Goal: Transaction & Acquisition: Book appointment/travel/reservation

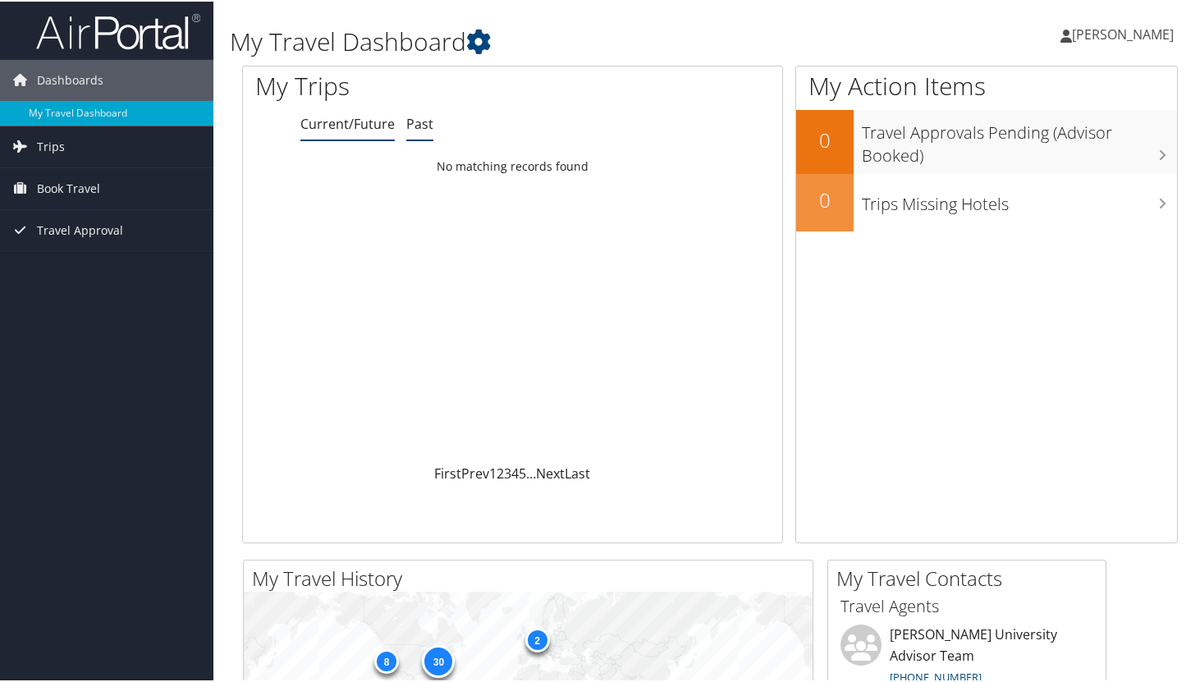
click at [412, 124] on link "Past" at bounding box center [419, 122] width 27 height 18
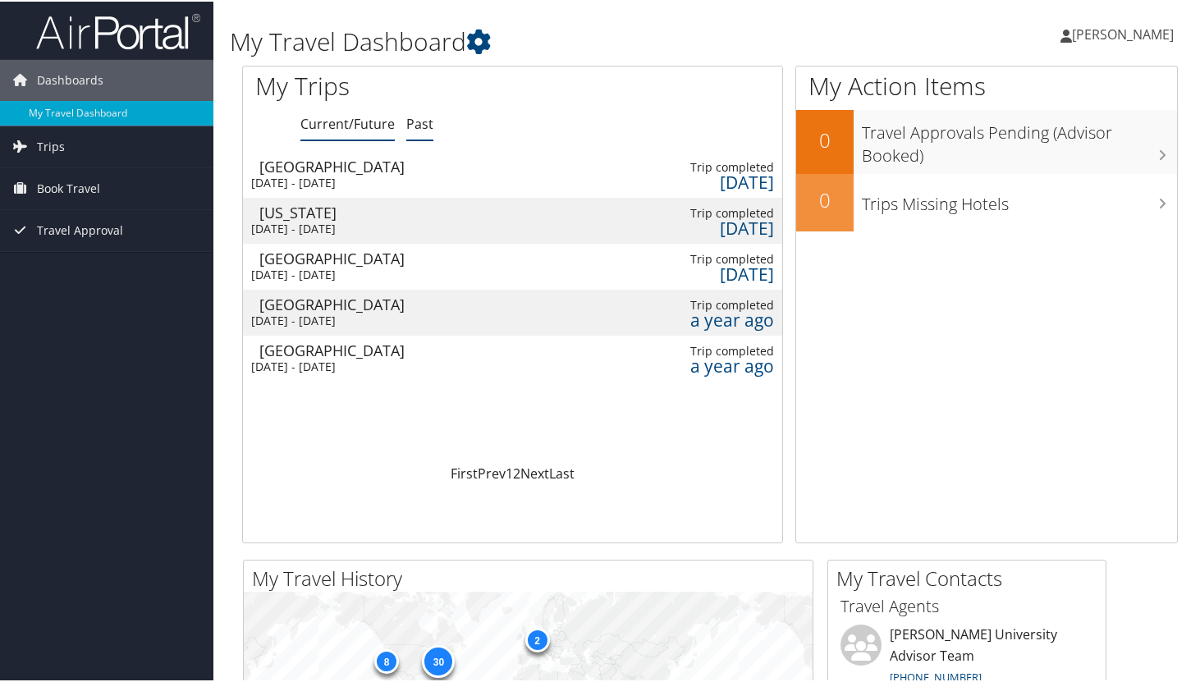
click at [354, 117] on link "Current/Future" at bounding box center [347, 122] width 94 height 18
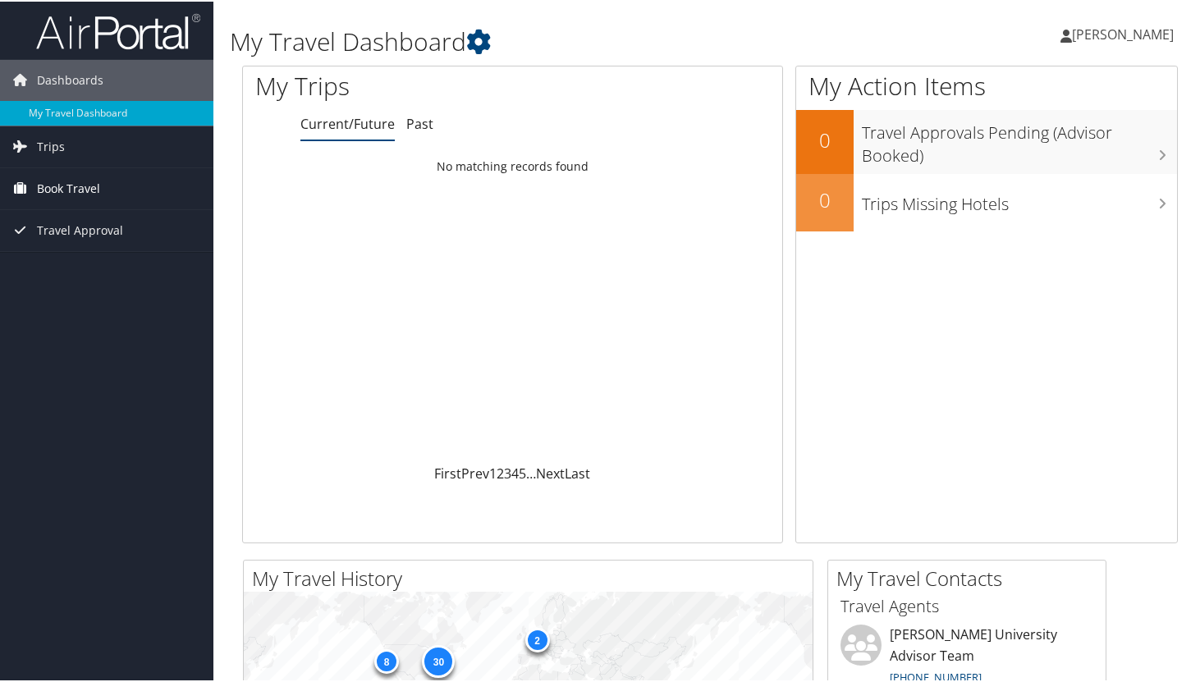
click at [80, 199] on span "Book Travel" at bounding box center [68, 187] width 63 height 41
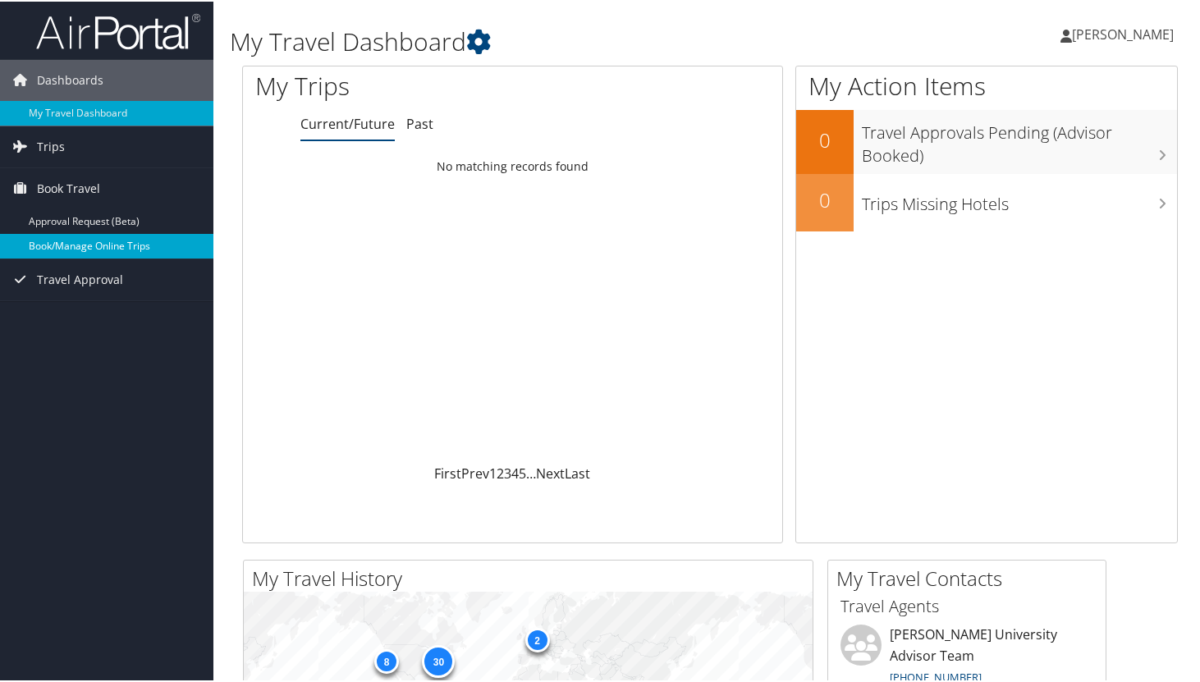
click at [112, 249] on link "Book/Manage Online Trips" at bounding box center [106, 244] width 213 height 25
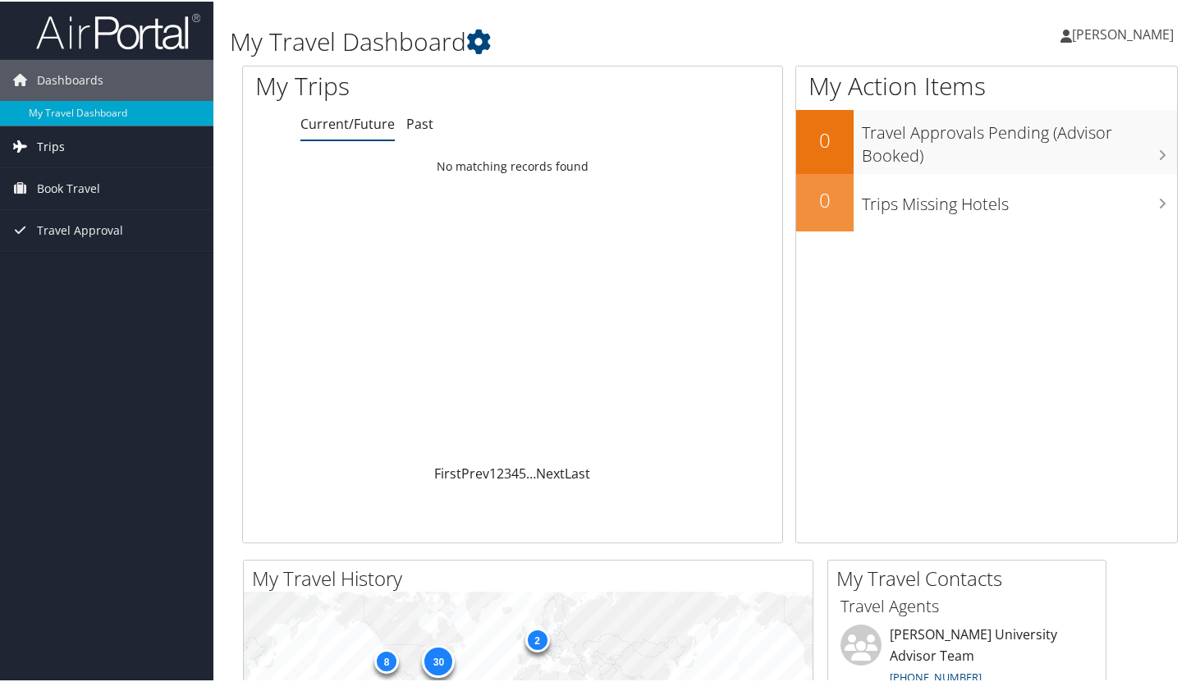
click at [106, 143] on link "Trips" at bounding box center [106, 145] width 213 height 41
click at [81, 255] on span "Book Travel" at bounding box center [68, 260] width 63 height 41
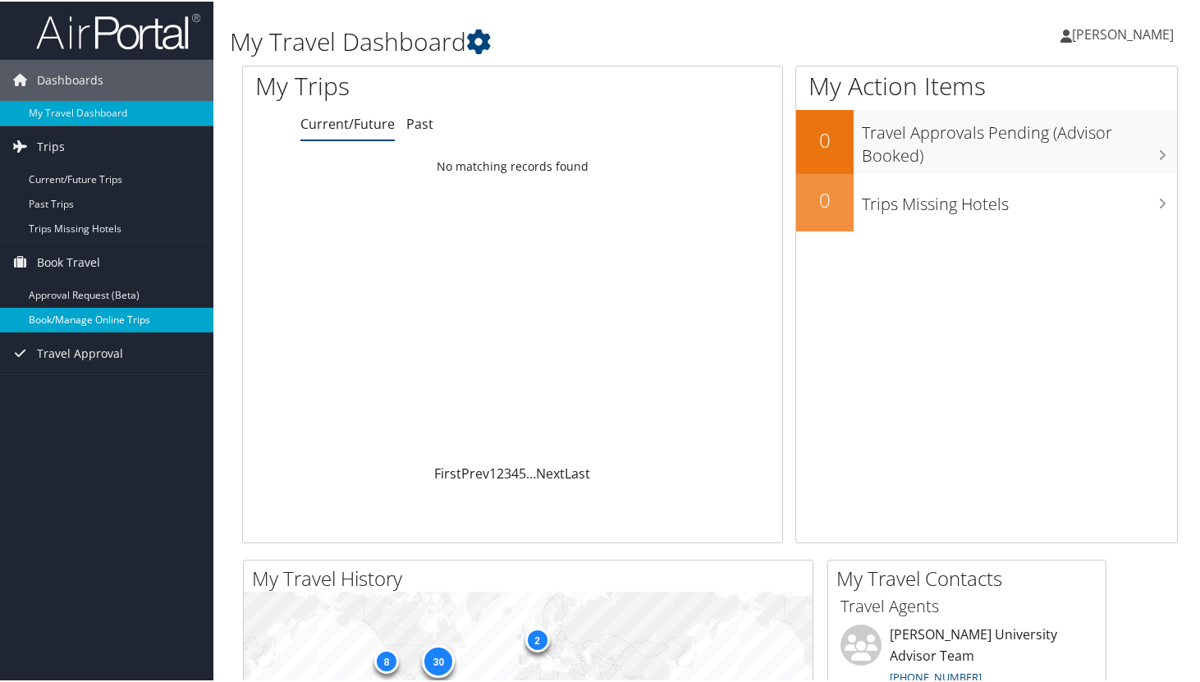
click at [141, 318] on link "Book/Manage Online Trips" at bounding box center [106, 318] width 213 height 25
